Goal: Task Accomplishment & Management: Manage account settings

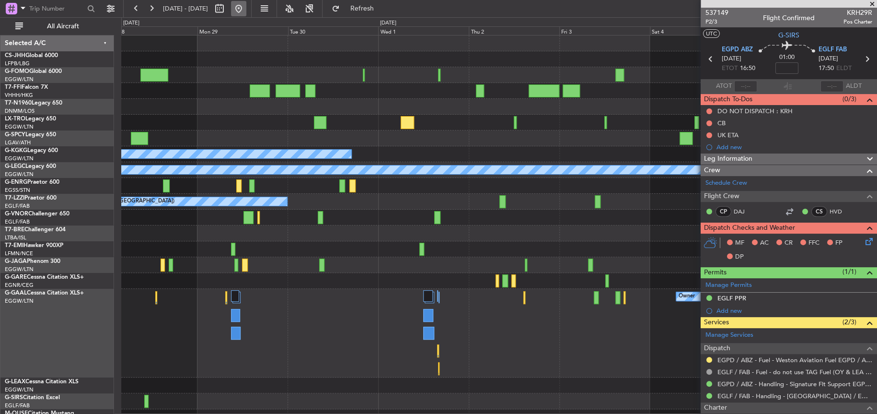
click at [246, 9] on button at bounding box center [238, 8] width 15 height 15
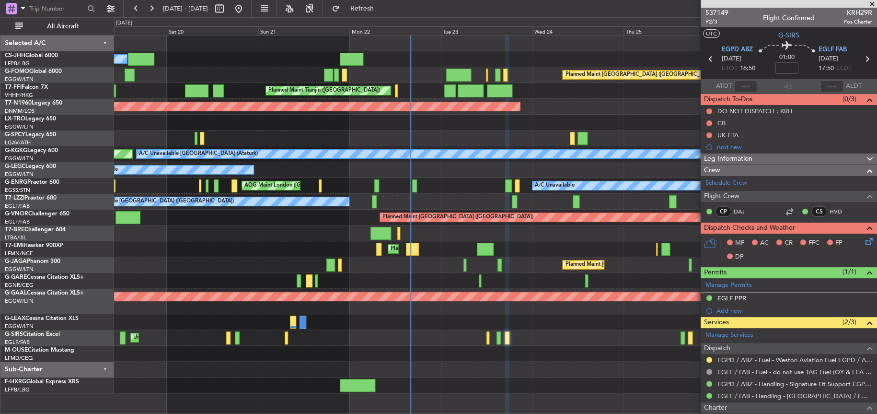
click at [415, 232] on div at bounding box center [495, 233] width 762 height 16
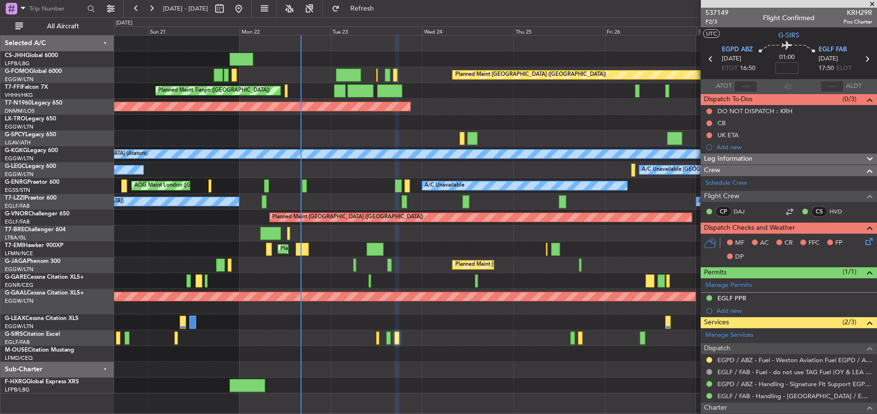
click at [413, 331] on div "Planned Maint [GEOGRAPHIC_DATA] ([GEOGRAPHIC_DATA]) Owner Planned Maint [GEOGRA…" at bounding box center [495, 214] width 762 height 358
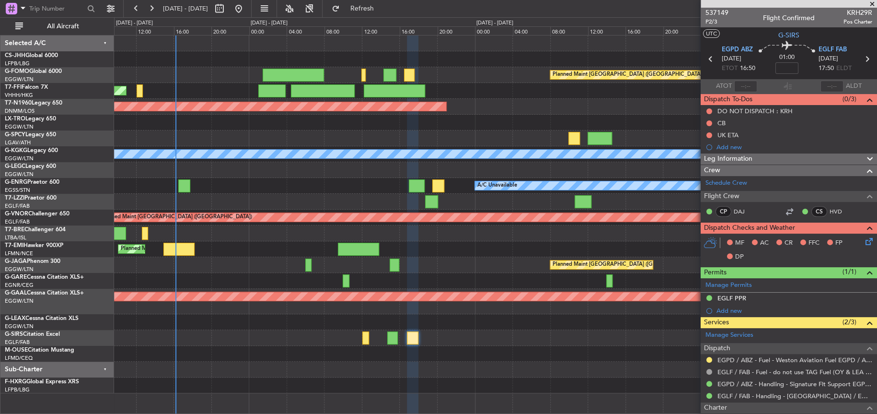
click at [368, 354] on div at bounding box center [495, 354] width 762 height 16
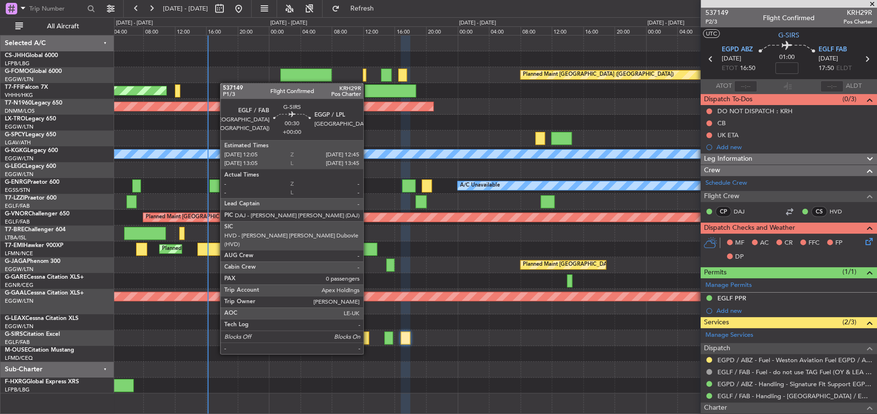
click at [368, 335] on div at bounding box center [365, 337] width 5 height 13
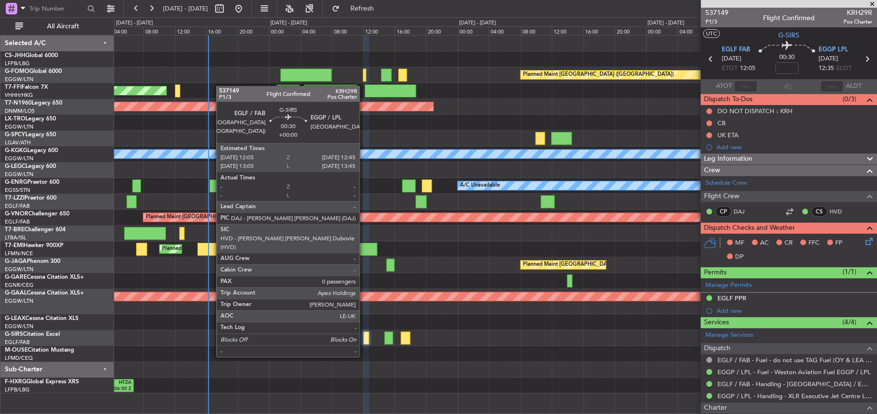
click at [364, 338] on div at bounding box center [365, 337] width 5 height 13
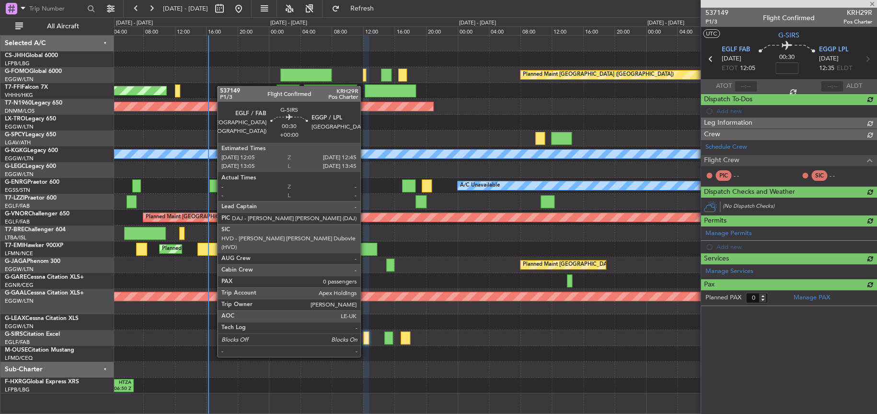
click at [365, 338] on div at bounding box center [365, 337] width 5 height 13
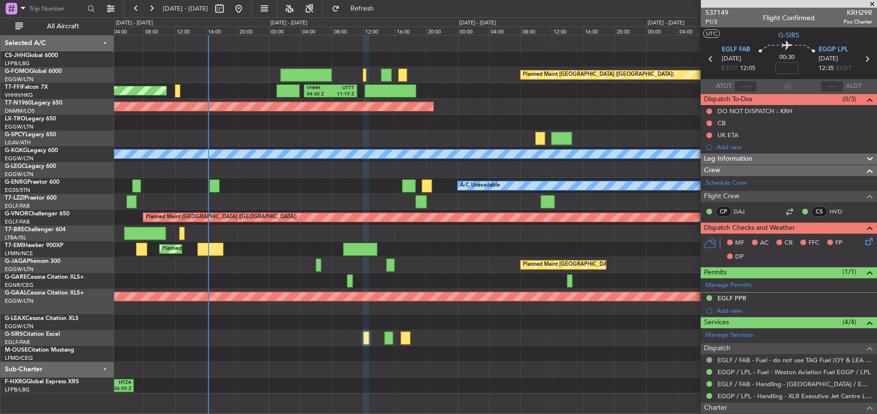
click at [748, 157] on span "Leg Information" at bounding box center [728, 158] width 48 height 11
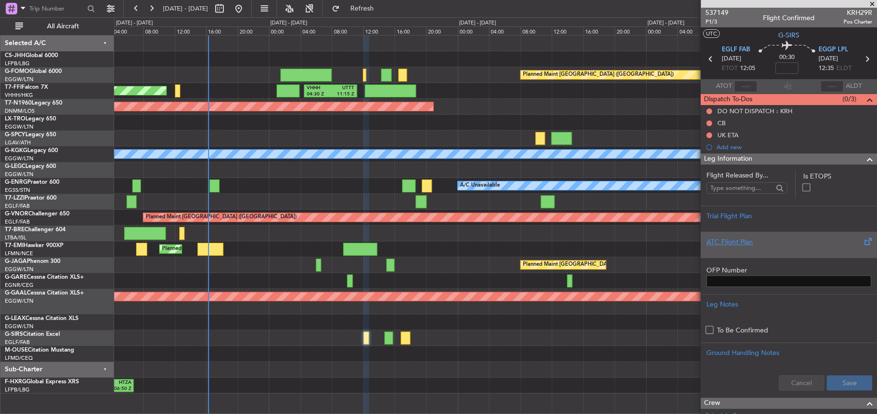
click at [746, 234] on div "ATC Flight Plan" at bounding box center [789, 244] width 176 height 26
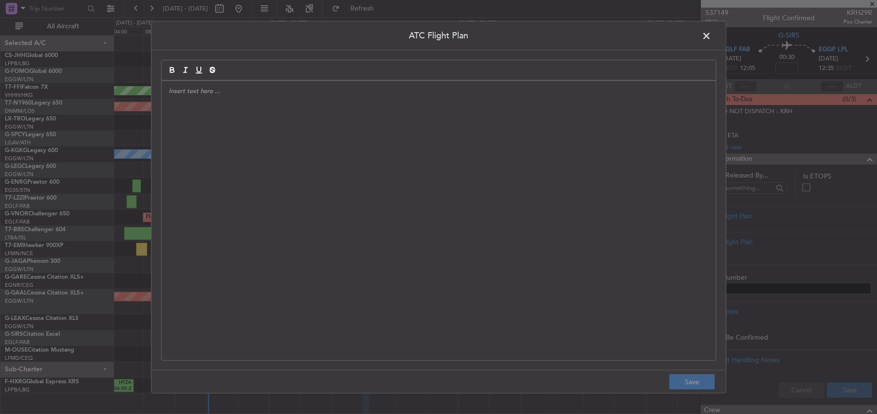
click at [459, 202] on div at bounding box center [439, 220] width 554 height 279
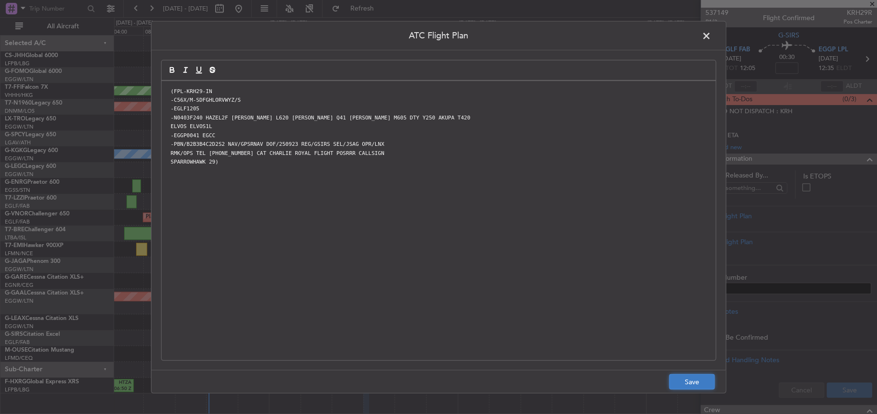
click at [688, 378] on button "Save" at bounding box center [692, 381] width 46 height 15
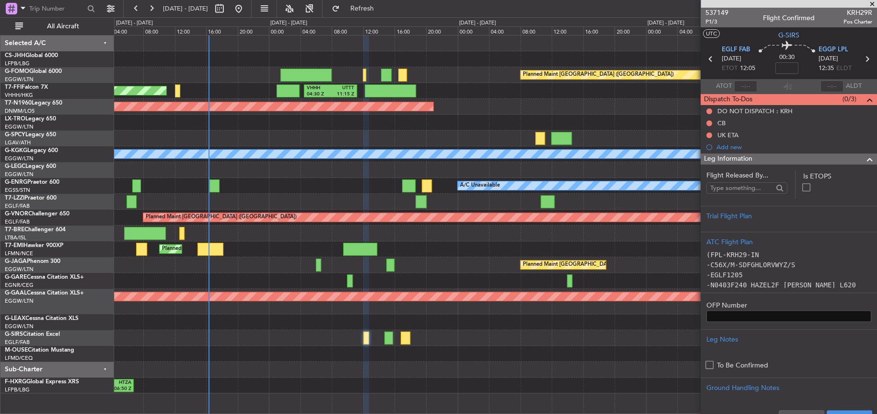
scroll to position [48, 0]
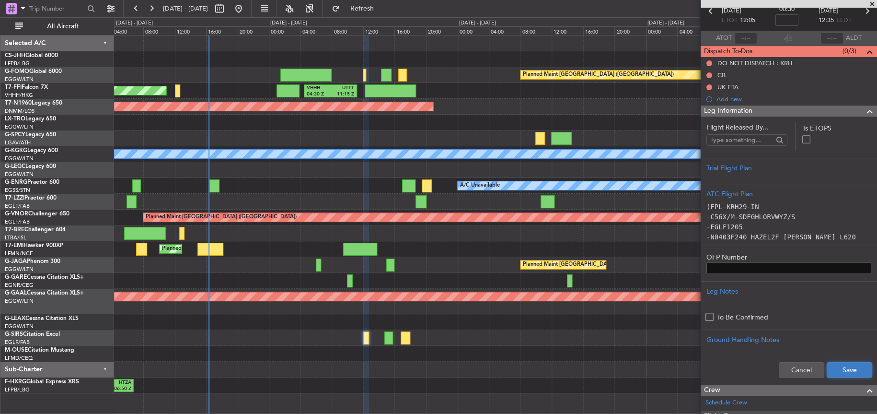
click at [835, 370] on button "Save" at bounding box center [850, 369] width 46 height 15
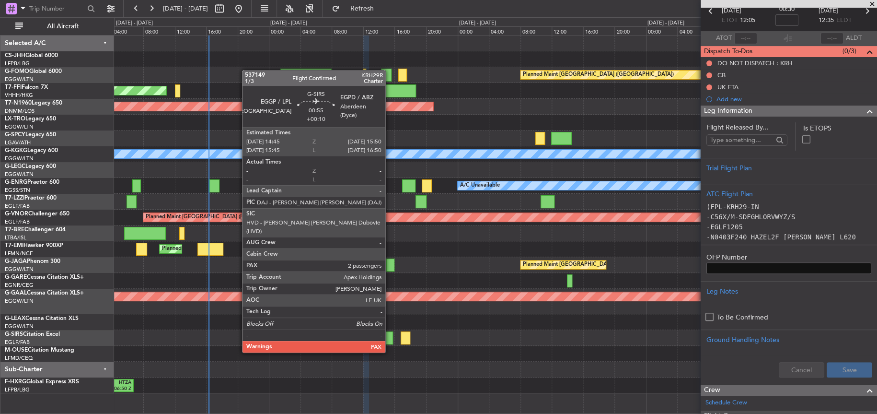
click at [390, 334] on div at bounding box center [388, 337] width 9 height 13
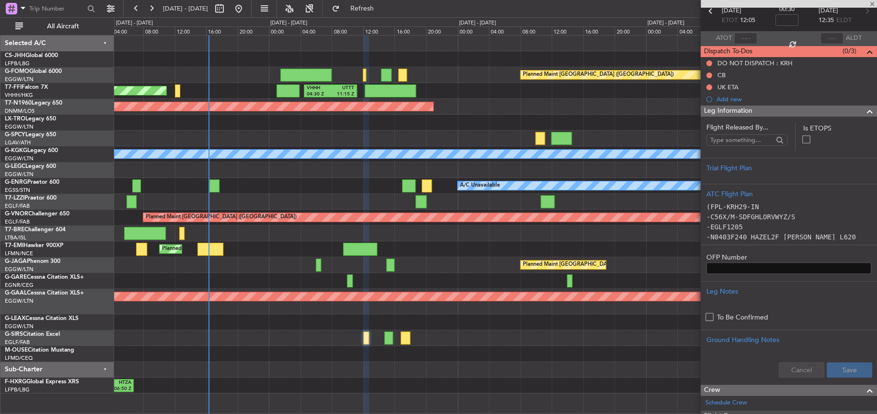
type input "+00:10"
type input "2"
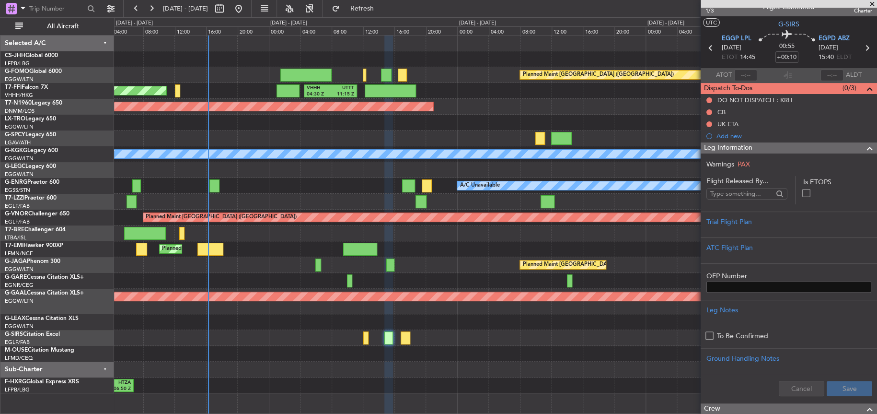
scroll to position [2, 0]
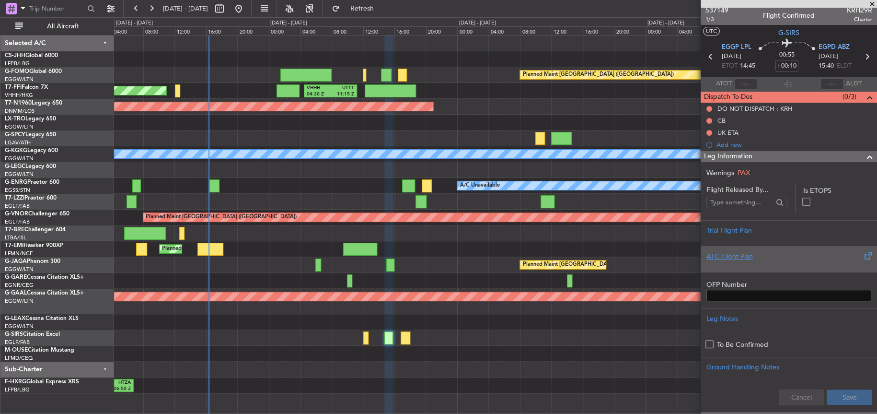
click at [725, 252] on div "ATC Flight Plan" at bounding box center [788, 256] width 165 height 10
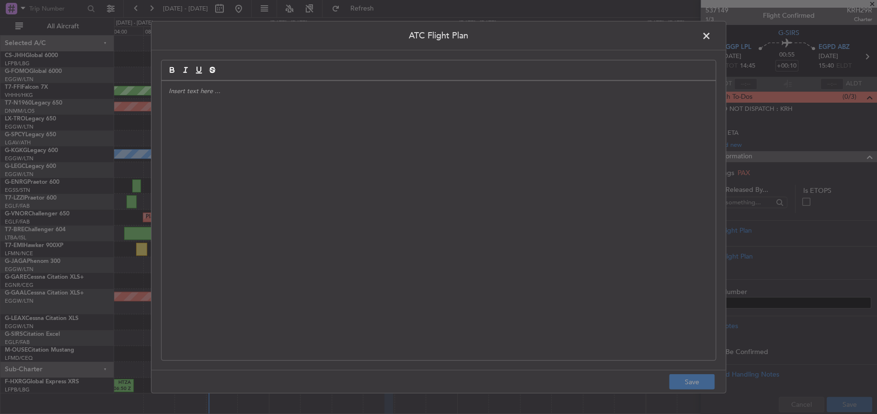
click at [392, 162] on div at bounding box center [439, 220] width 554 height 279
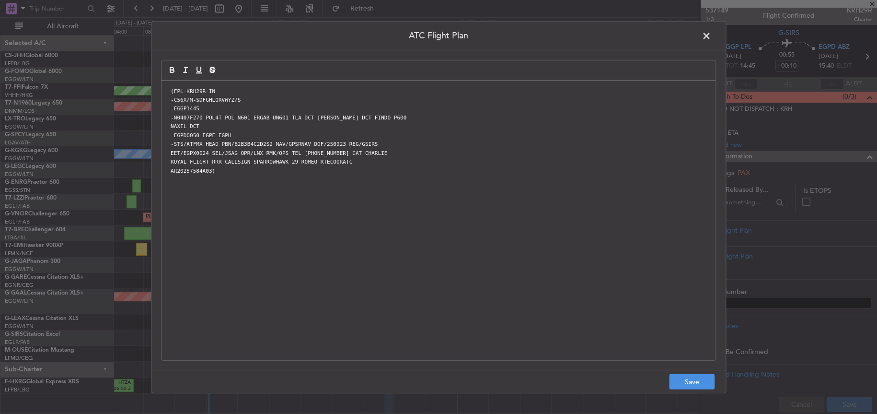
scroll to position [0, 0]
click at [703, 376] on button "Save" at bounding box center [692, 381] width 46 height 15
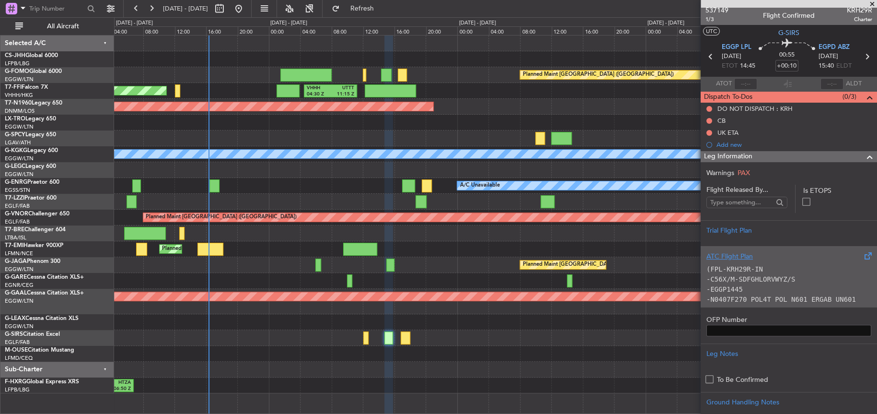
scroll to position [194, 0]
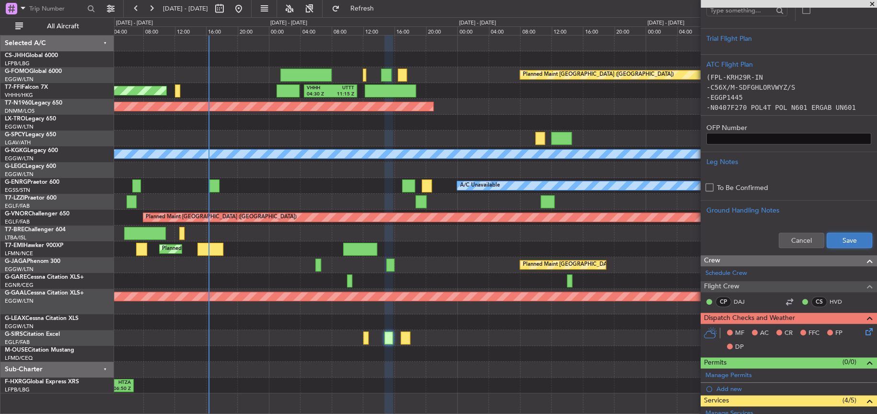
click at [833, 240] on button "Save" at bounding box center [850, 239] width 46 height 15
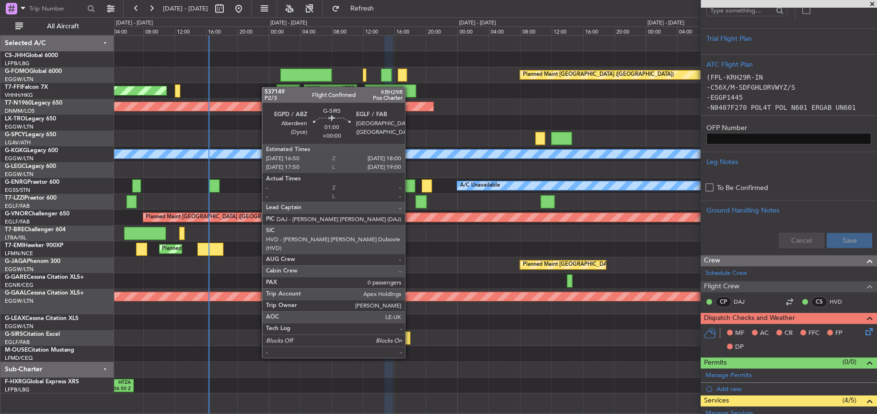
click at [409, 338] on div at bounding box center [406, 337] width 10 height 13
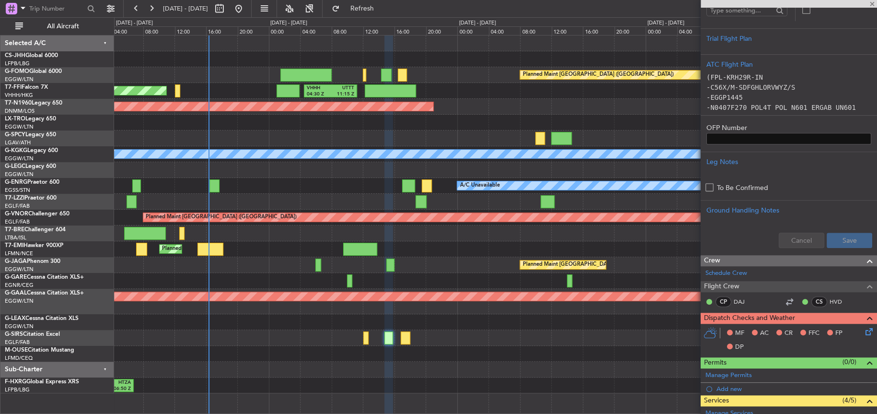
type input "0"
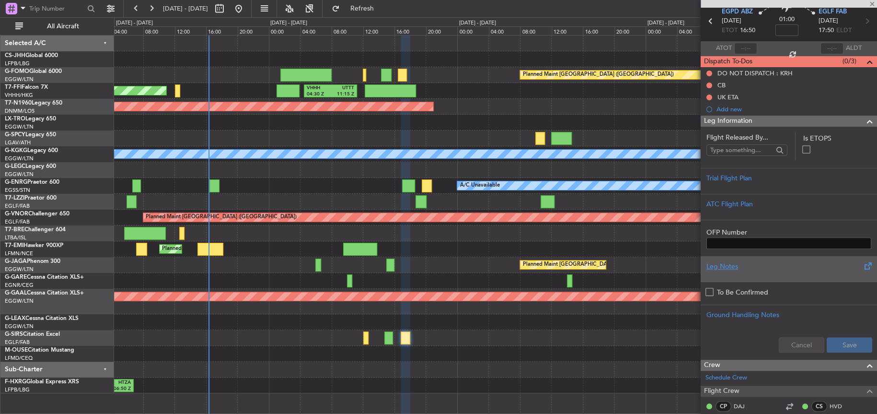
scroll to position [0, 0]
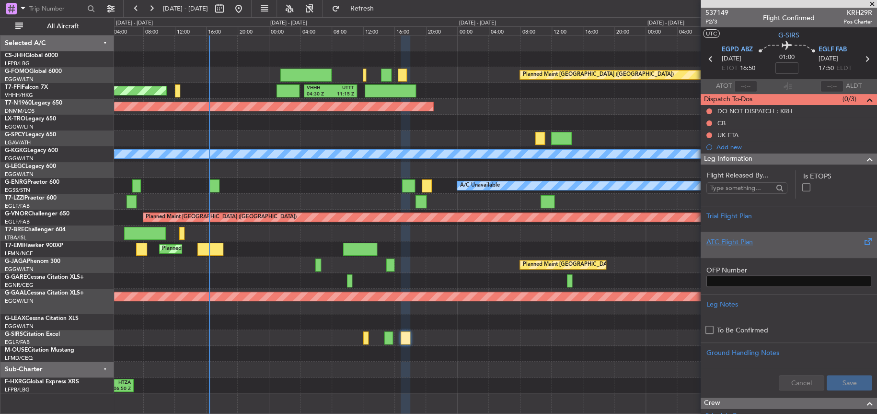
click at [737, 239] on div "ATC Flight Plan" at bounding box center [788, 242] width 165 height 10
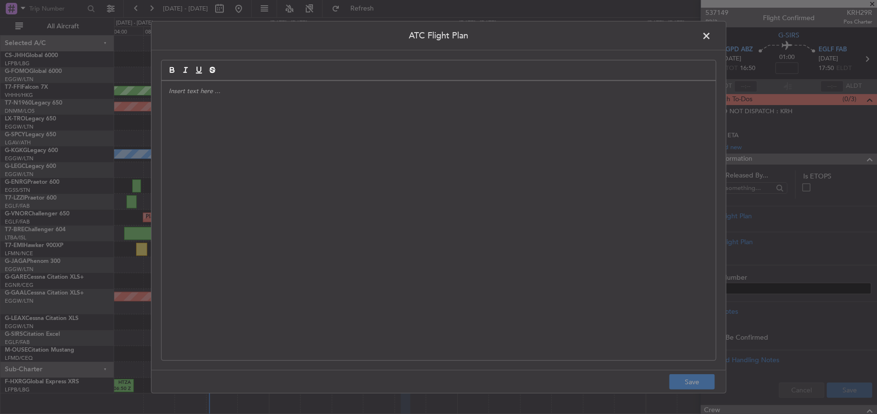
click at [396, 134] on div at bounding box center [439, 220] width 554 height 279
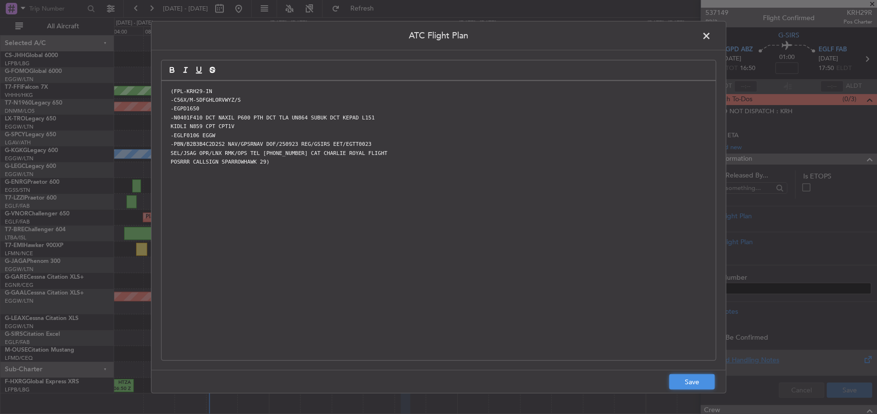
drag, startPoint x: 700, startPoint y: 381, endPoint x: 709, endPoint y: 386, distance: 11.2
click at [700, 380] on button "Save" at bounding box center [692, 381] width 46 height 15
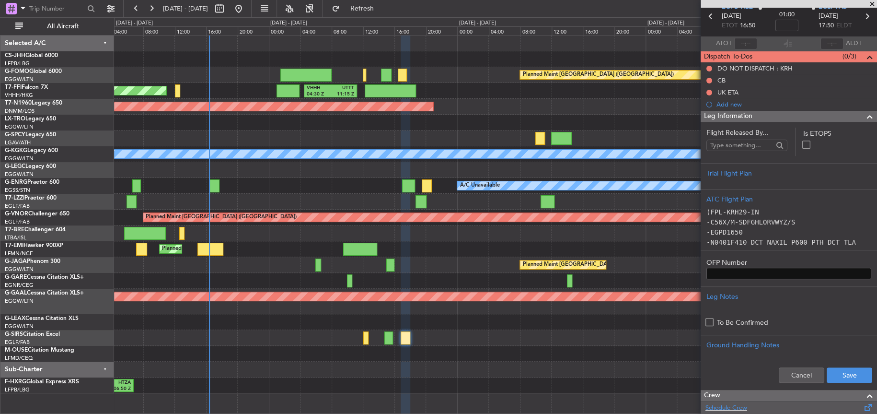
scroll to position [96, 0]
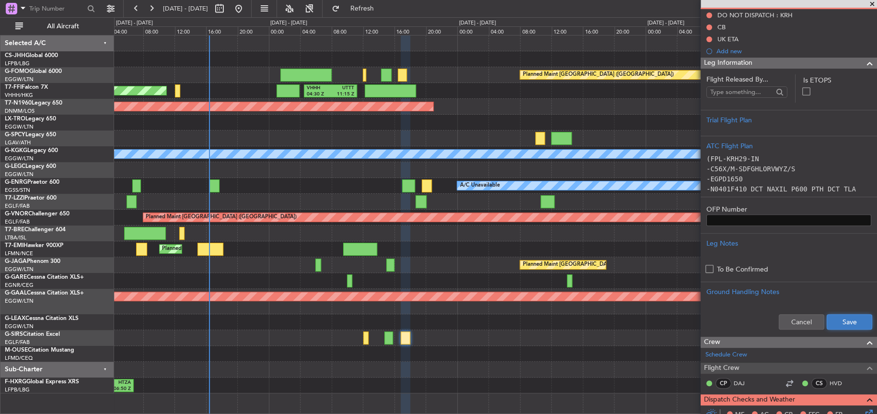
click at [834, 323] on button "Save" at bounding box center [850, 321] width 46 height 15
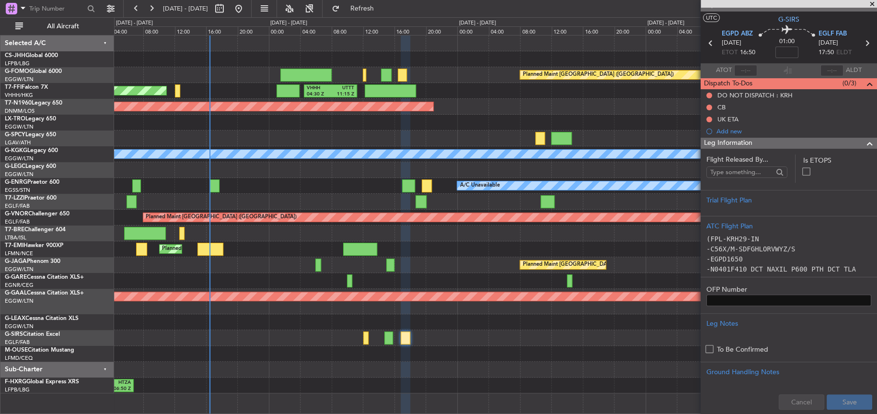
scroll to position [0, 0]
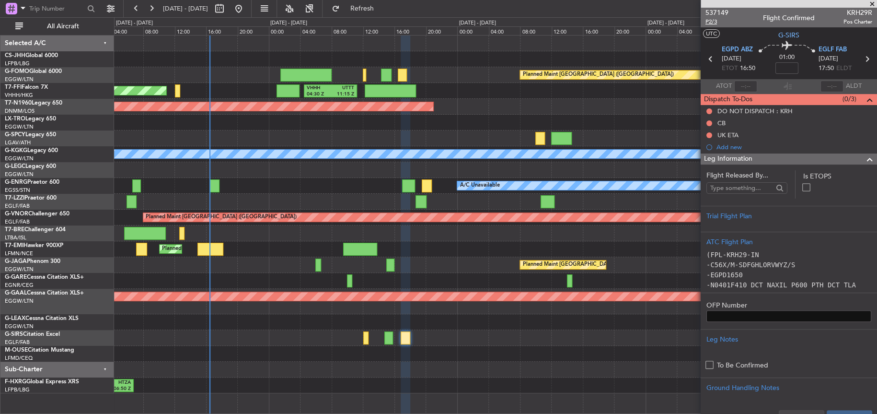
click at [714, 20] on span "P2/3" at bounding box center [716, 22] width 23 height 8
